Goal: Navigation & Orientation: Find specific page/section

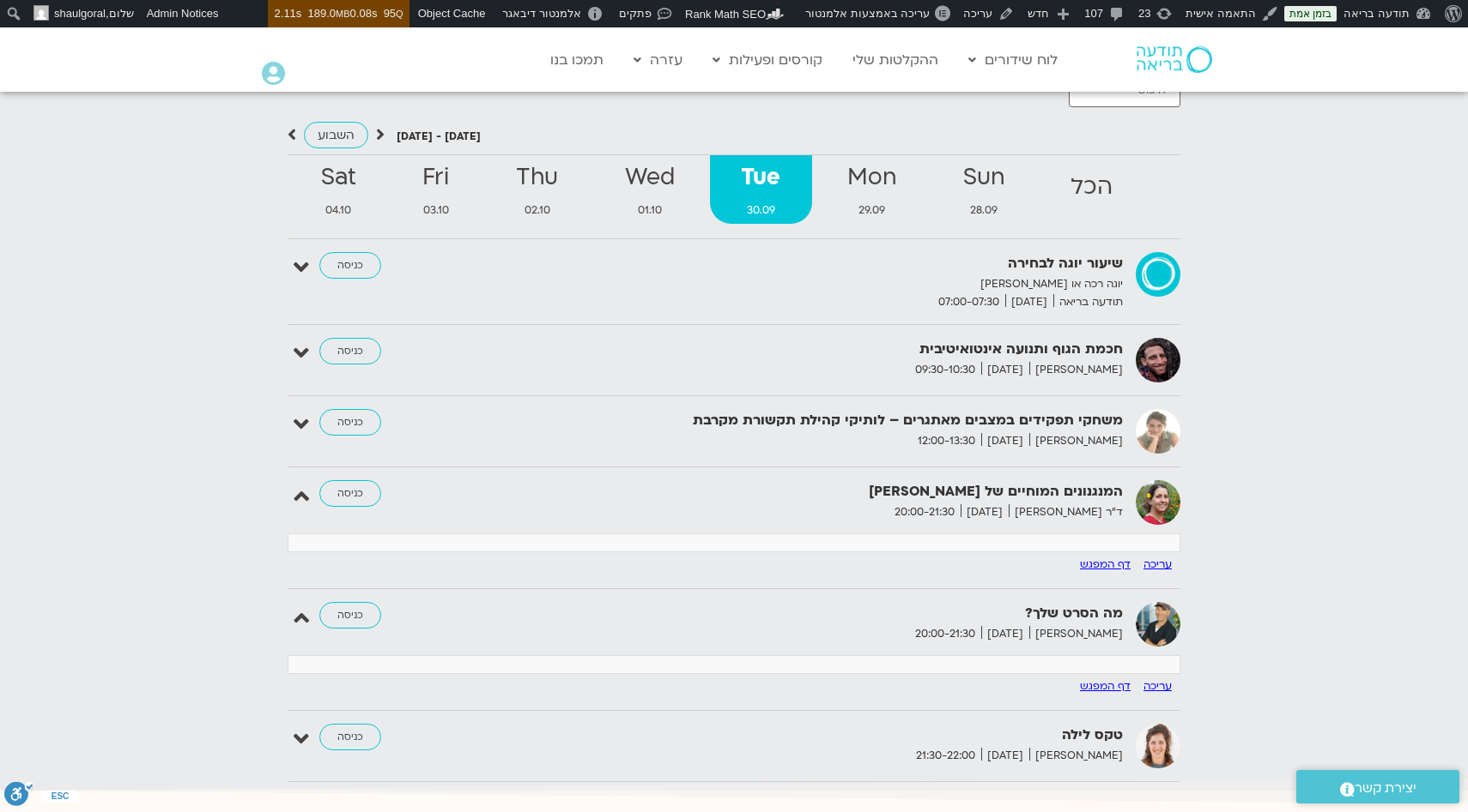
scroll to position [1822, 0]
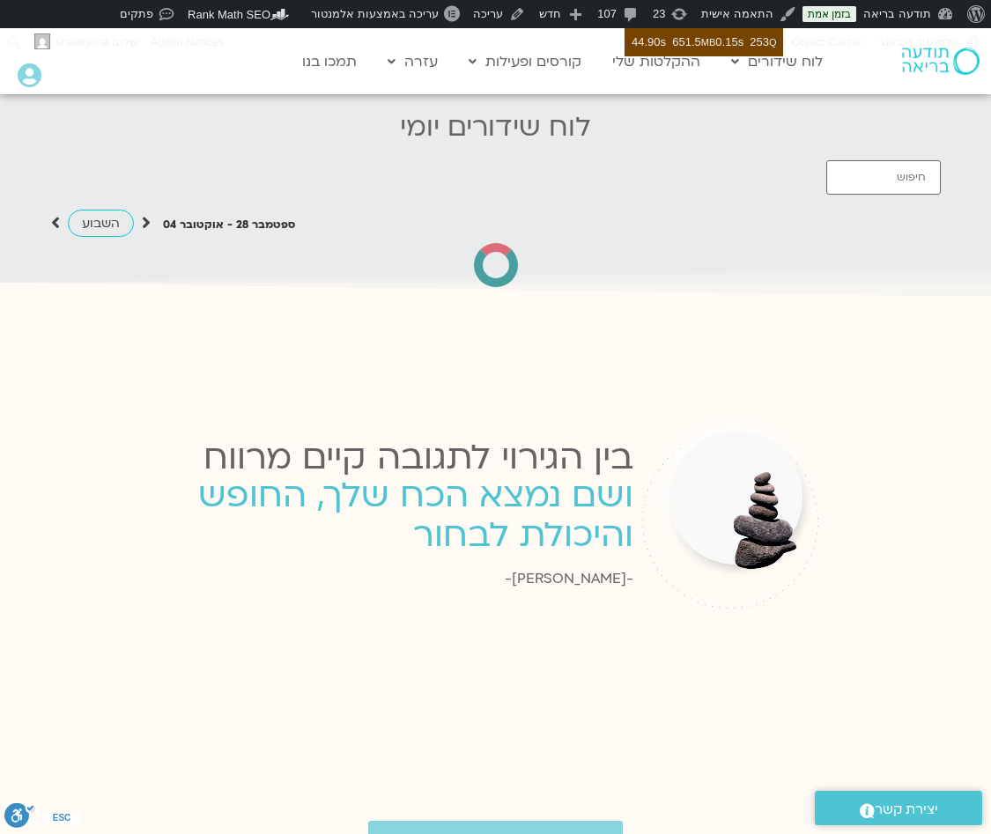
scroll to position [1700, 0]
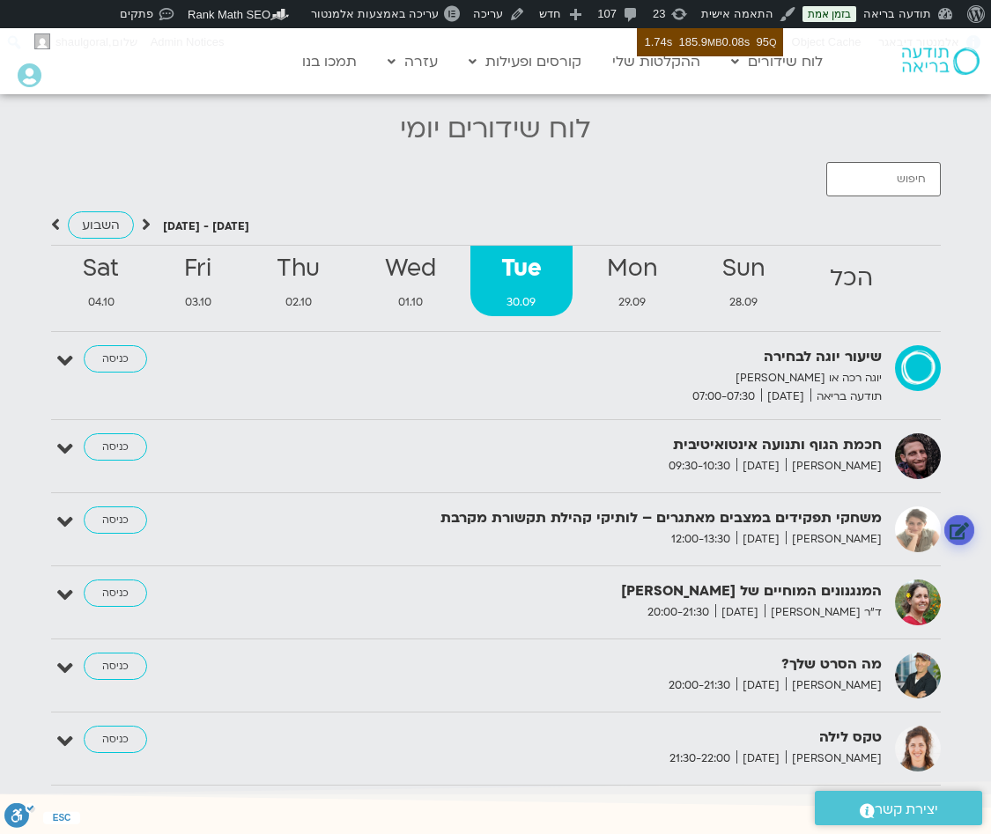
click at [960, 521] on link at bounding box center [959, 530] width 31 height 31
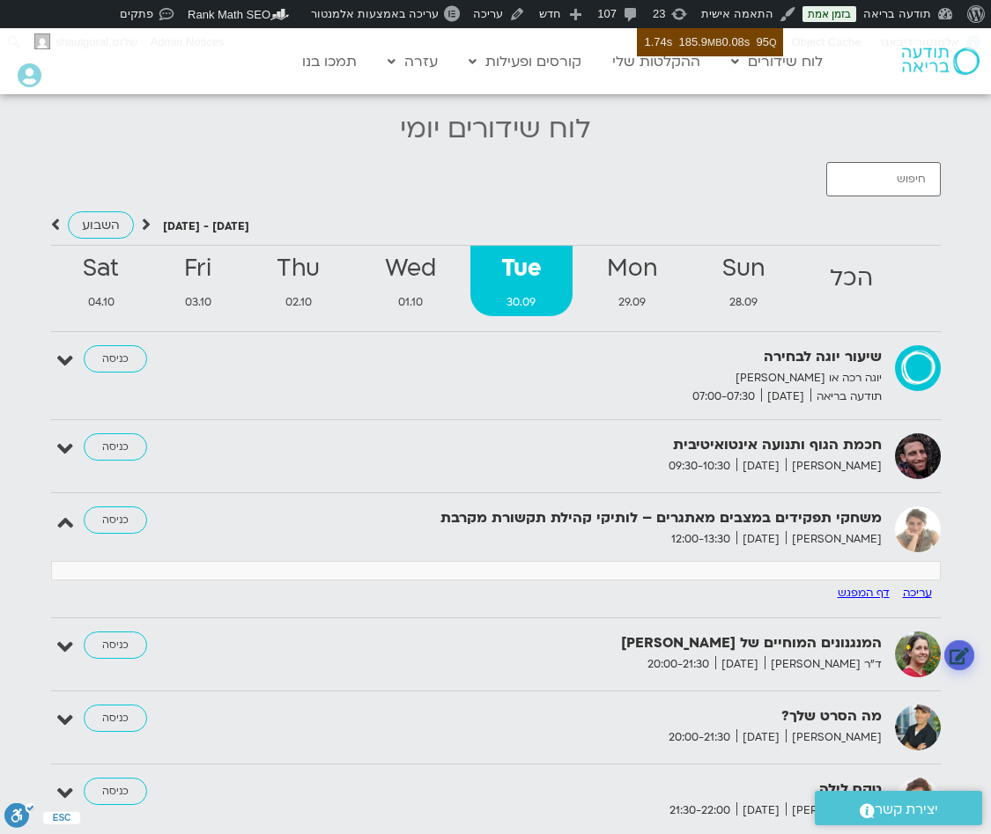
click at [955, 640] on link at bounding box center [959, 655] width 31 height 31
